Goal: Task Accomplishment & Management: Manage account settings

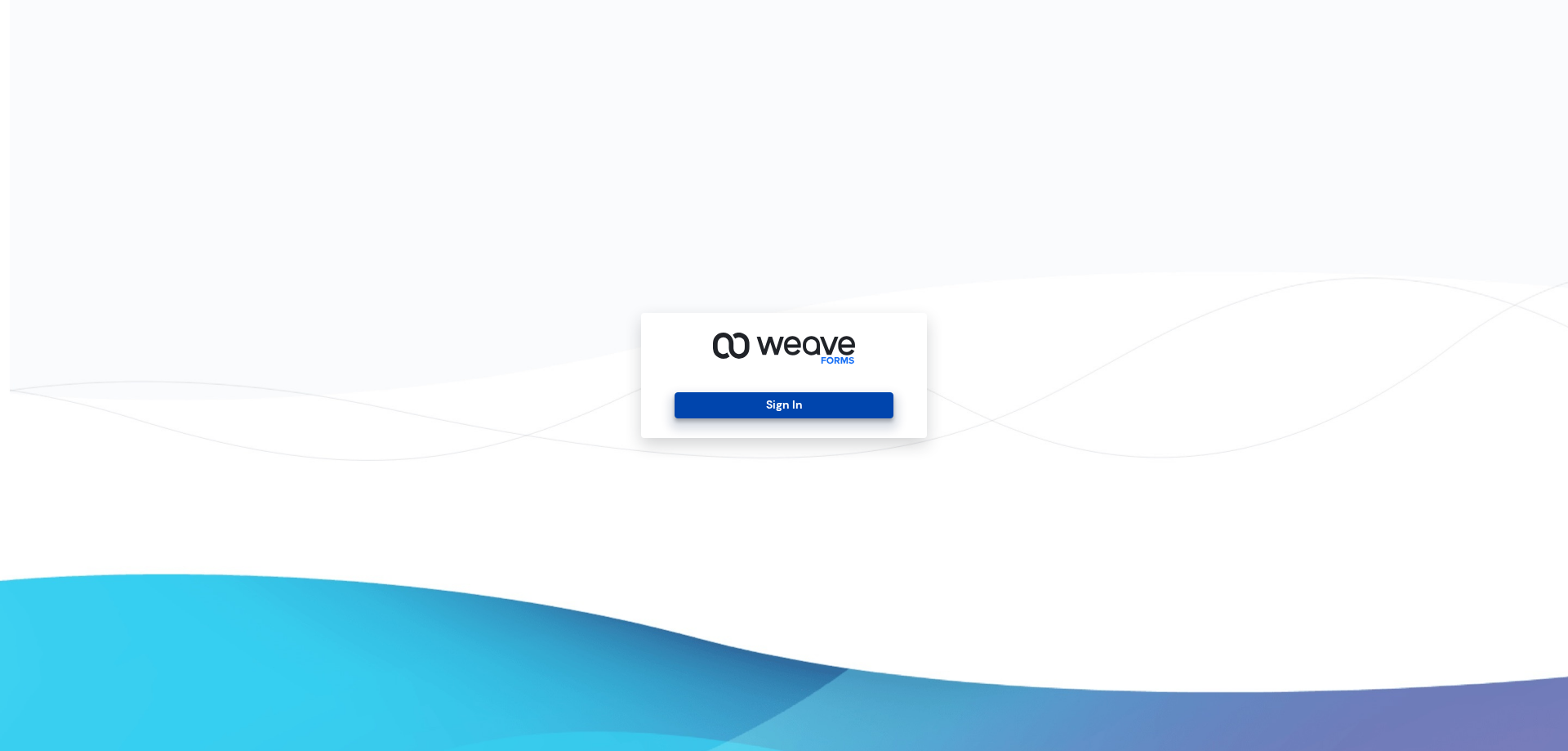
click at [834, 404] on button "Sign In" at bounding box center [784, 405] width 218 height 26
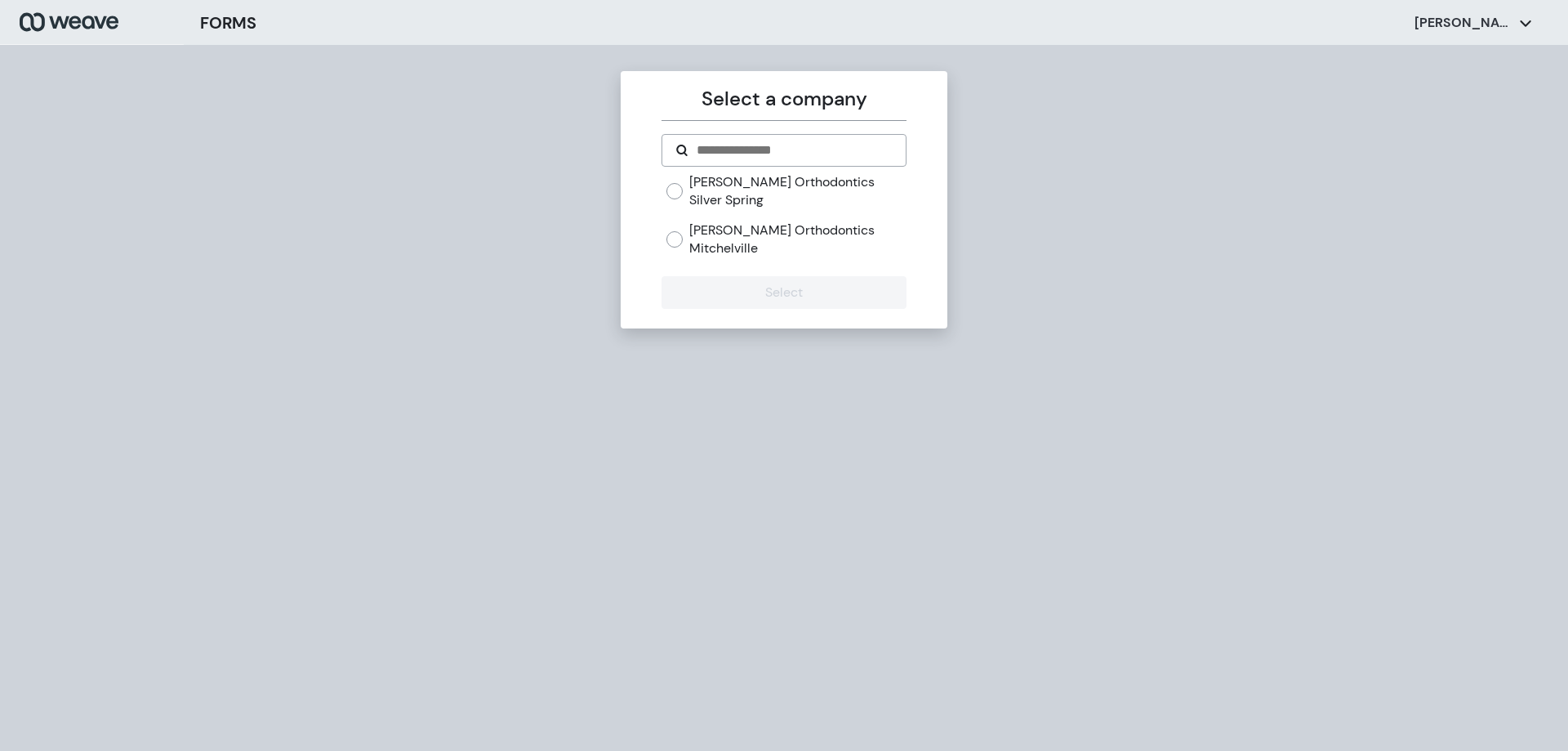
click at [376, 203] on div "Select a company [PERSON_NAME] Orthodontics Silver Spring [PERSON_NAME] Orthodo…" at bounding box center [784, 421] width 1568 height 751
click at [743, 222] on label "[PERSON_NAME] Orthodontics Mitchelville" at bounding box center [797, 239] width 217 height 35
click at [686, 222] on div "[PERSON_NAME] Orthodontics Mitchelville" at bounding box center [786, 239] width 239 height 35
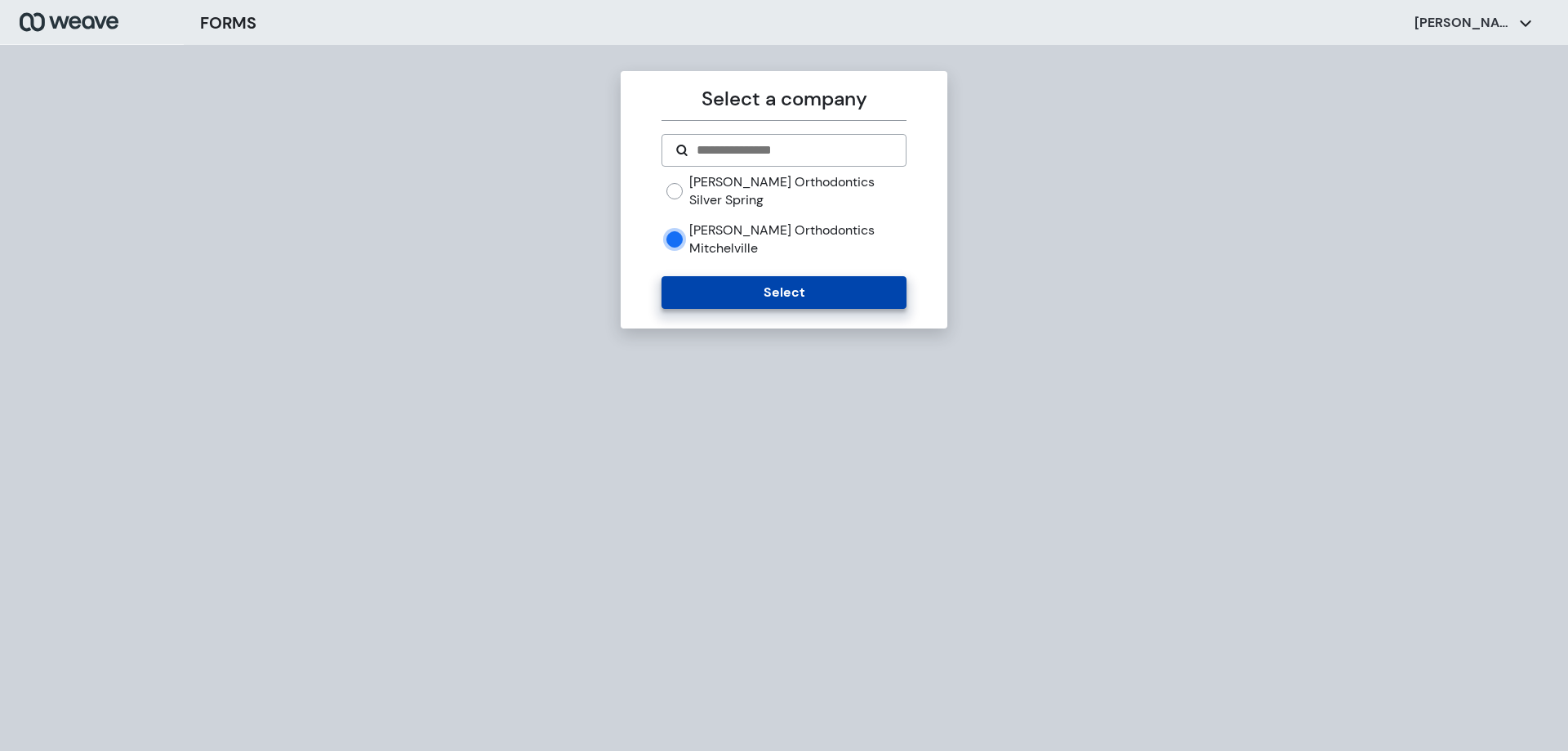
click at [694, 276] on button "Select" at bounding box center [784, 292] width 244 height 32
